Goal: Navigation & Orientation: Go to known website

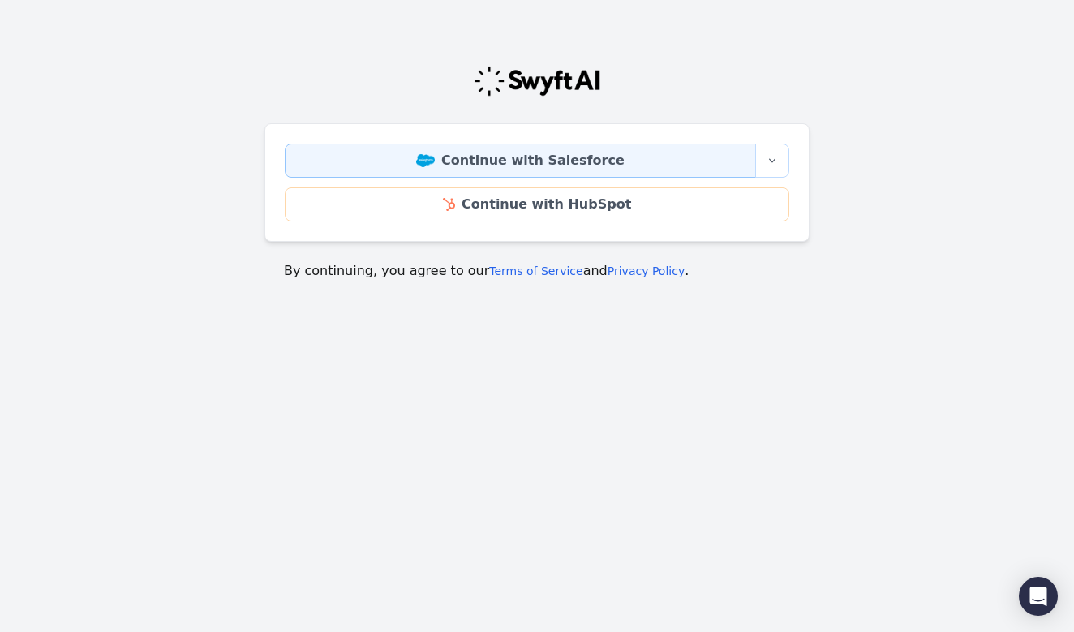
click at [556, 159] on link "Continue with Salesforce" at bounding box center [520, 161] width 471 height 34
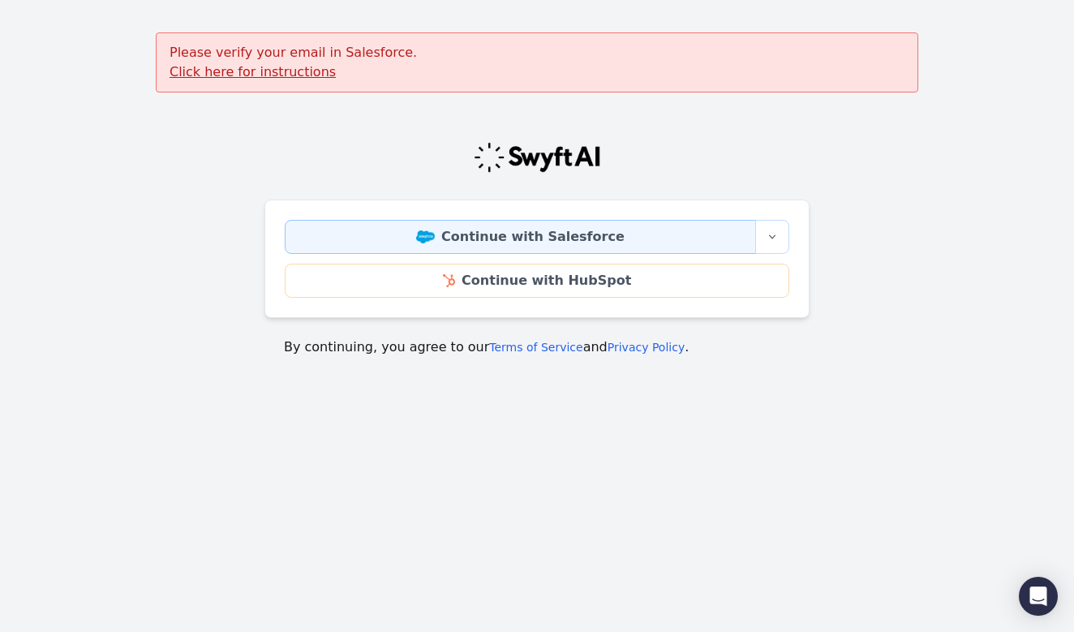
click at [484, 242] on link "Continue with Salesforce" at bounding box center [520, 237] width 471 height 34
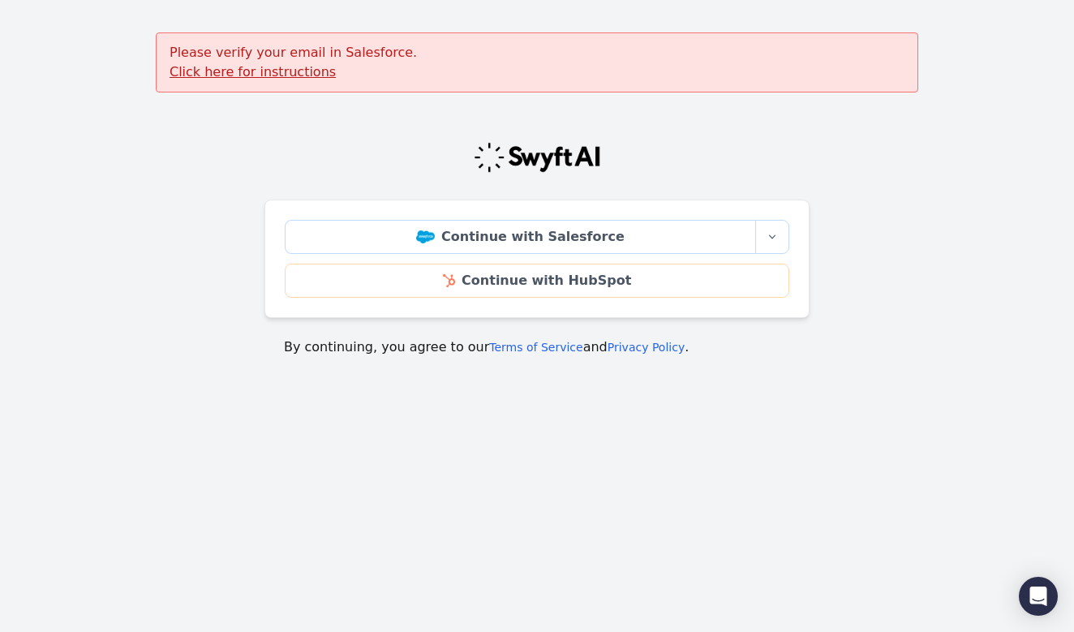
click at [249, 71] on u "Click here for instructions" at bounding box center [253, 71] width 166 height 15
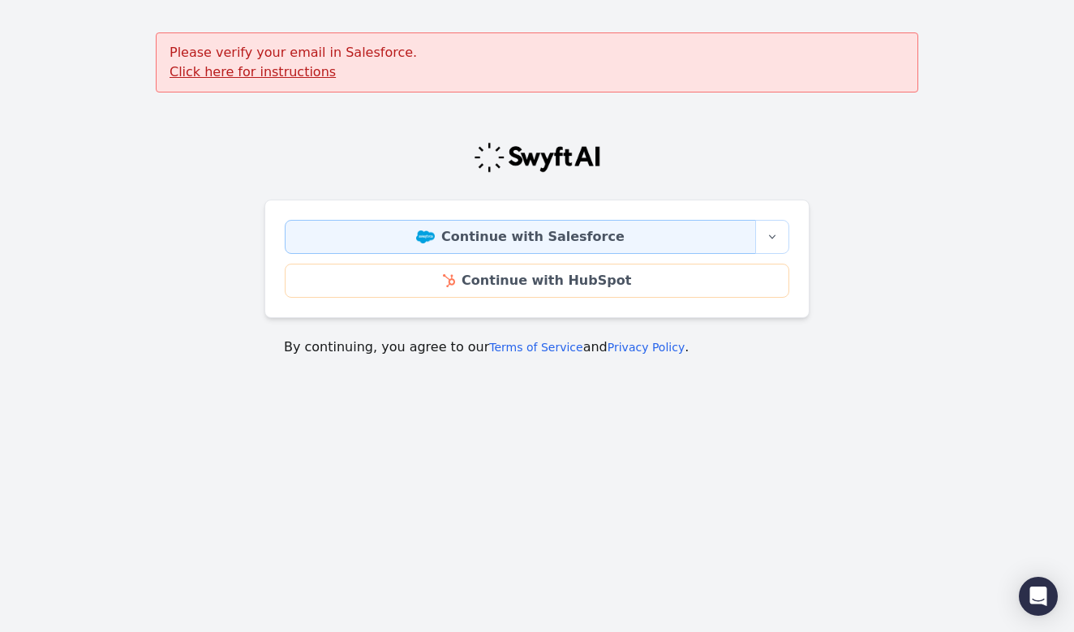
drag, startPoint x: 621, startPoint y: 241, endPoint x: 582, endPoint y: 220, distance: 44.3
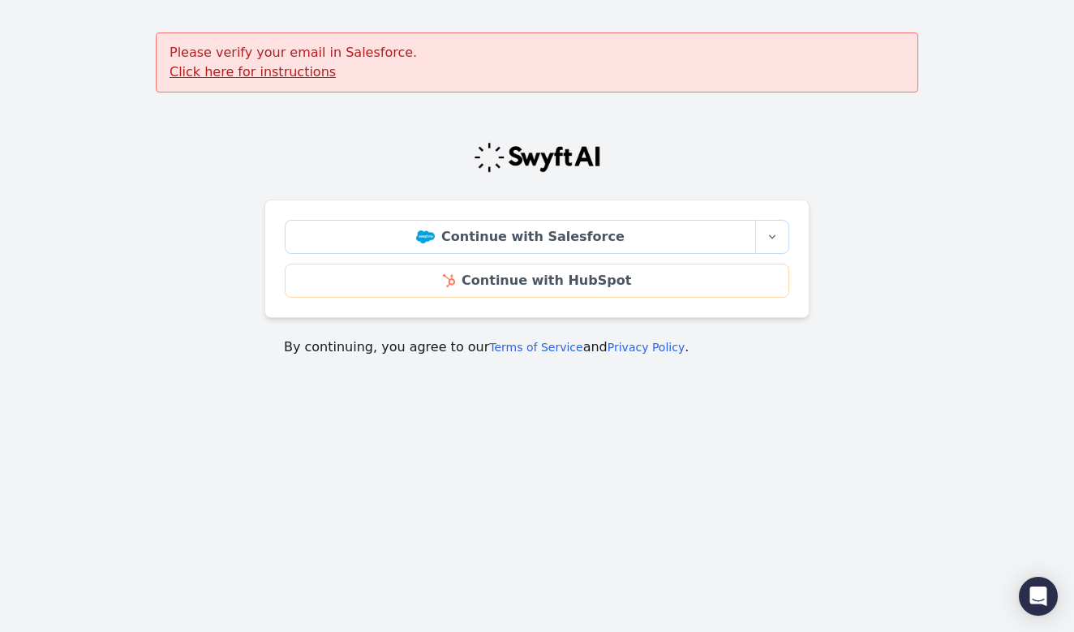
click at [261, 75] on u "Click here for instructions" at bounding box center [253, 71] width 166 height 15
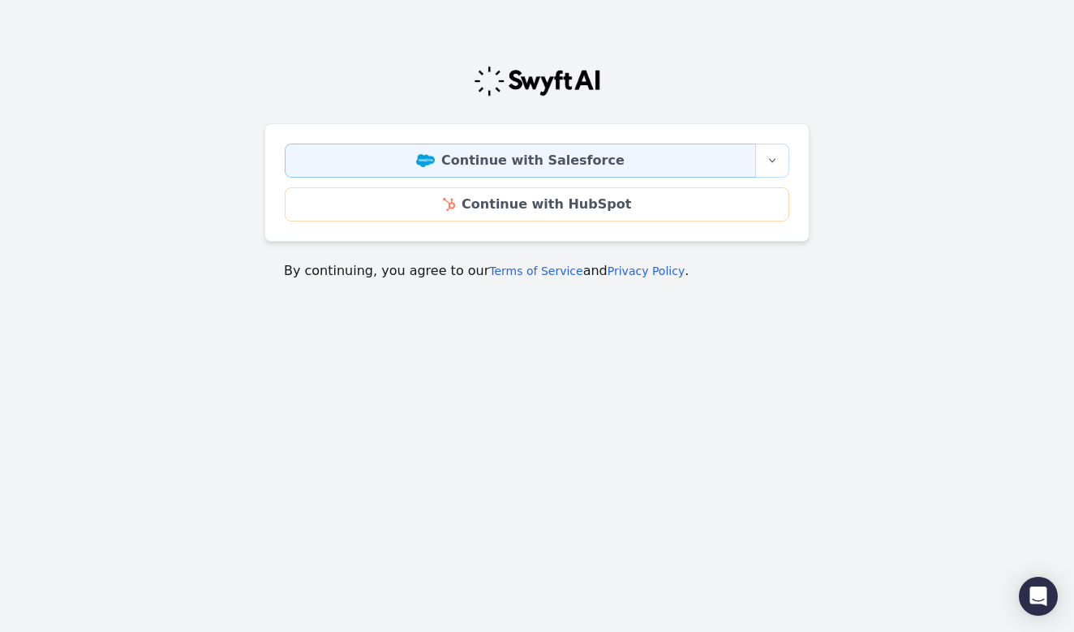
click at [527, 160] on link "Continue with Salesforce" at bounding box center [520, 161] width 471 height 34
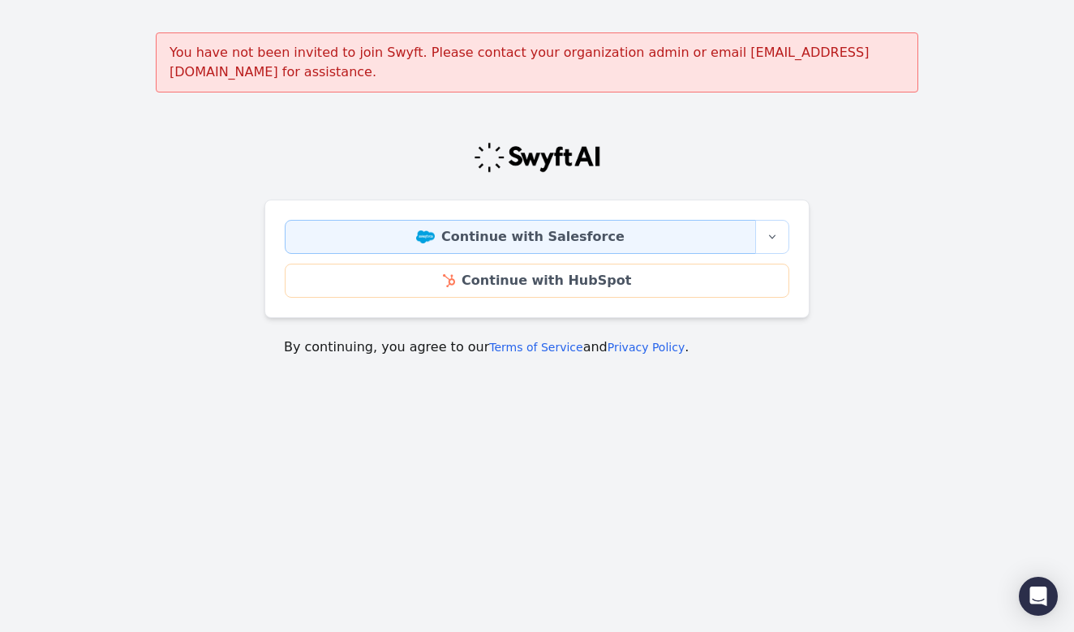
click at [719, 220] on link "Continue with Salesforce" at bounding box center [520, 237] width 471 height 34
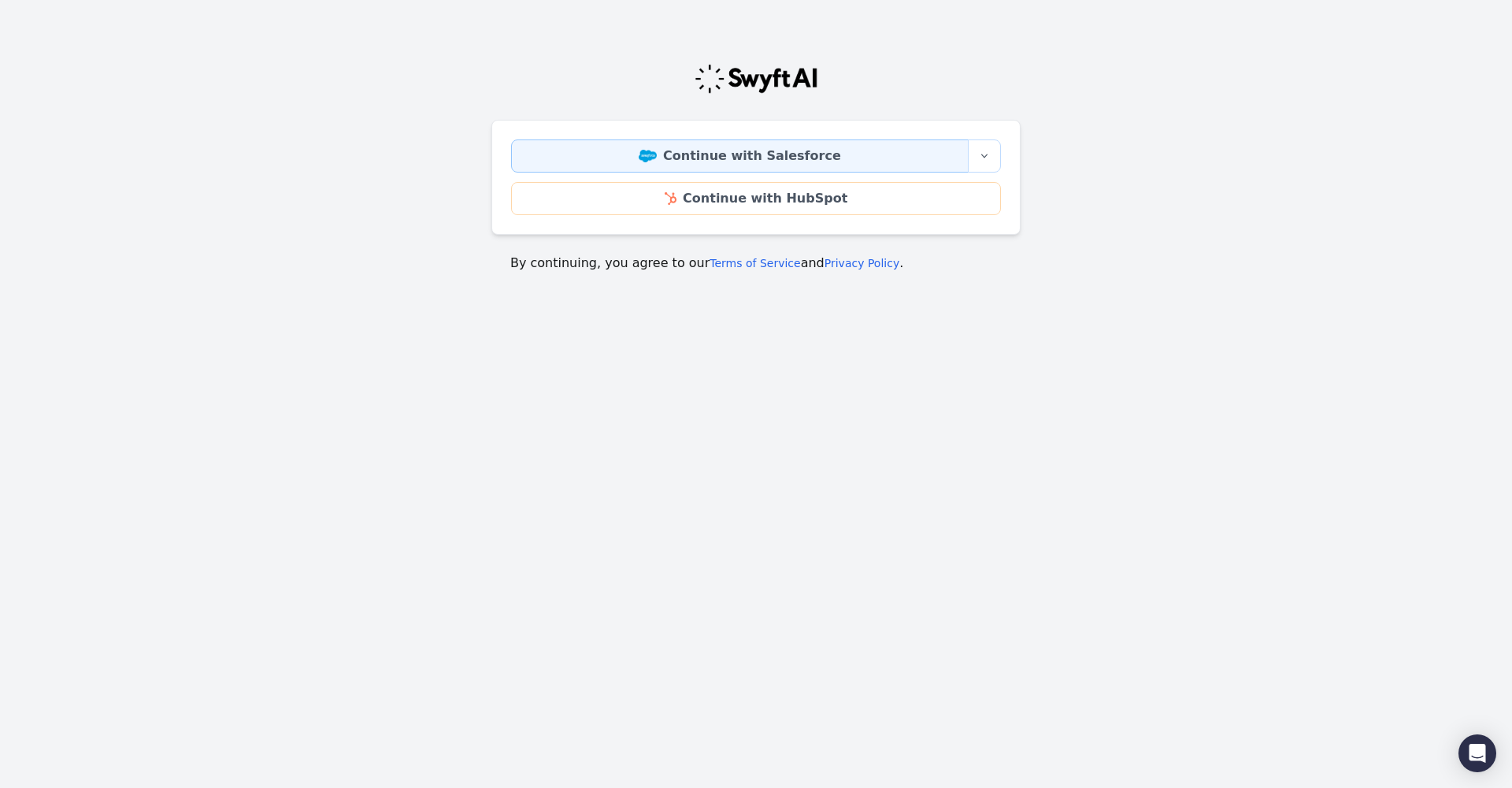
click at [708, 156] on link "Continue with Salesforce" at bounding box center [740, 156] width 457 height 33
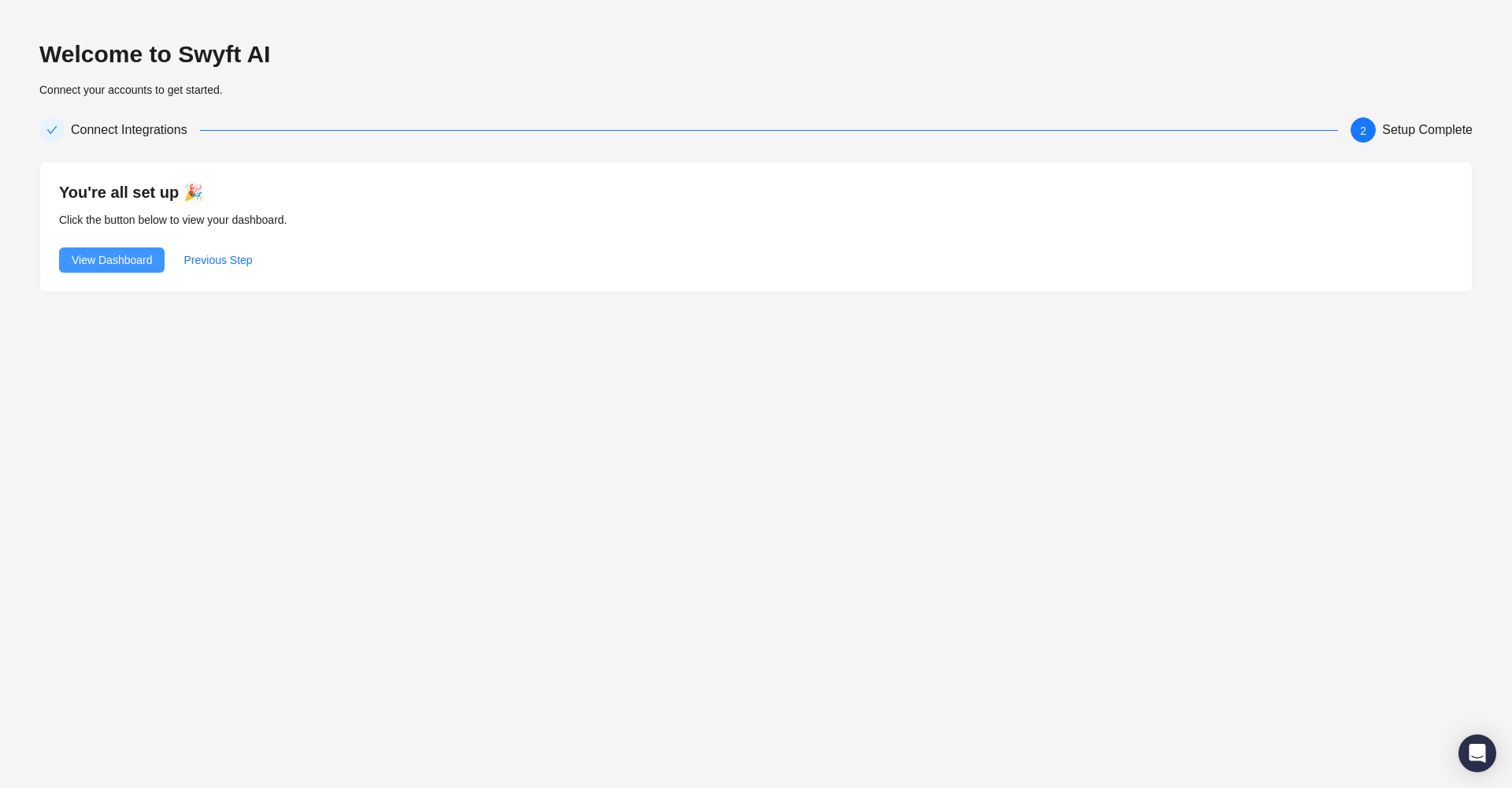
click at [152, 266] on span "View Dashboard" at bounding box center [112, 260] width 81 height 17
